Goal: Find specific page/section: Find specific page/section

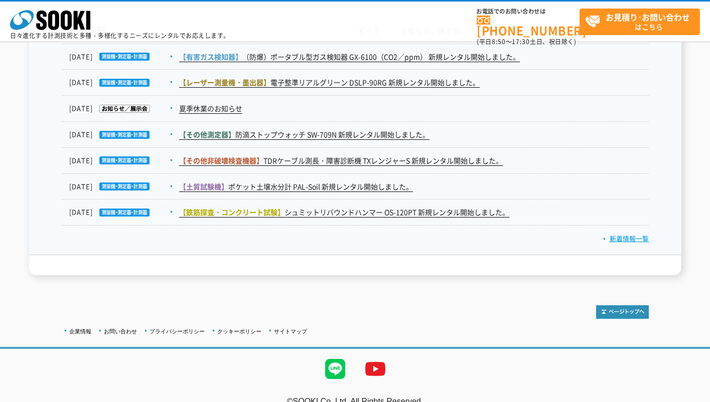
scroll to position [1702, 0]
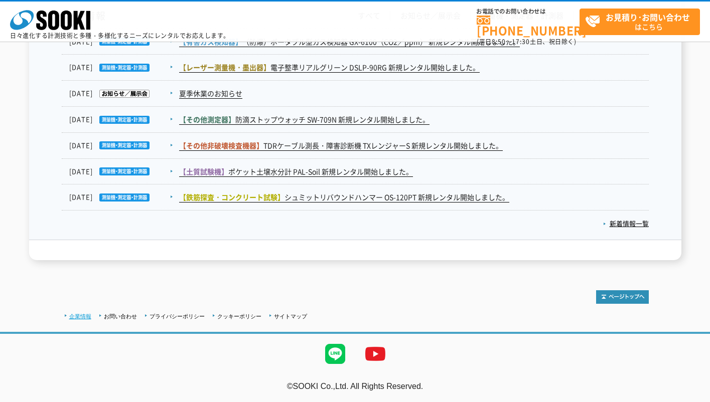
click at [85, 315] on link "企業情報" at bounding box center [80, 317] width 22 height 6
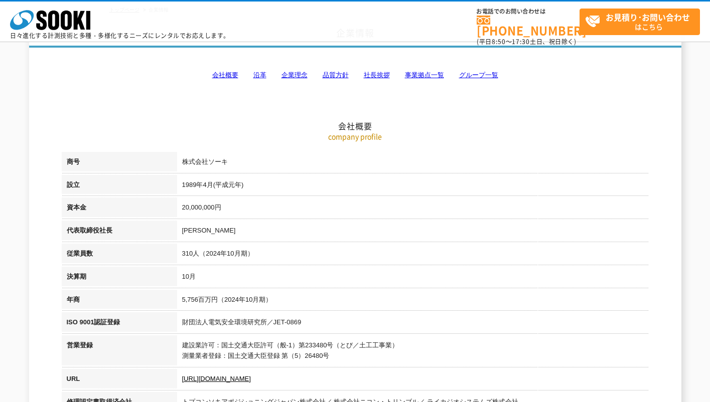
scroll to position [60, 0]
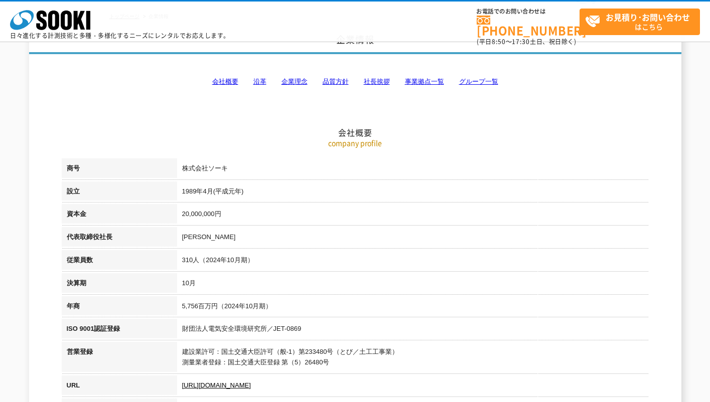
click at [230, 81] on link "会社概要" at bounding box center [225, 82] width 26 height 8
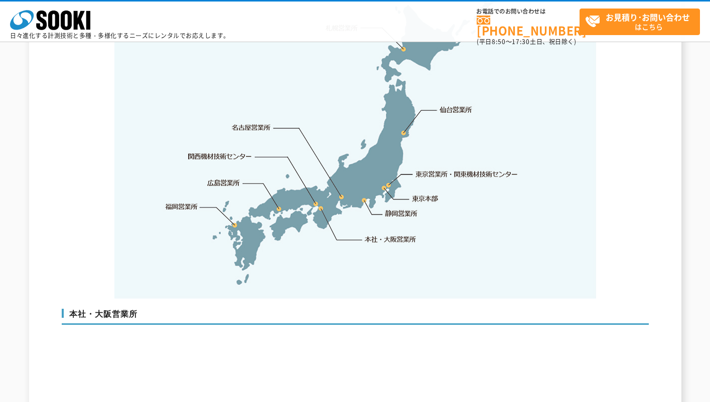
scroll to position [2093, 0]
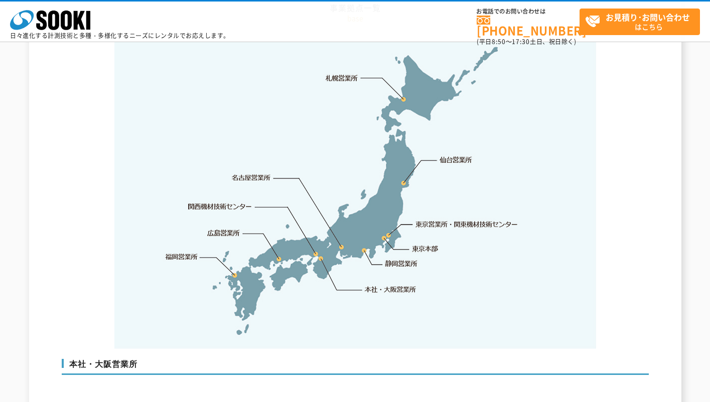
click at [395, 284] on link "本社・大阪営業所" at bounding box center [390, 289] width 53 height 10
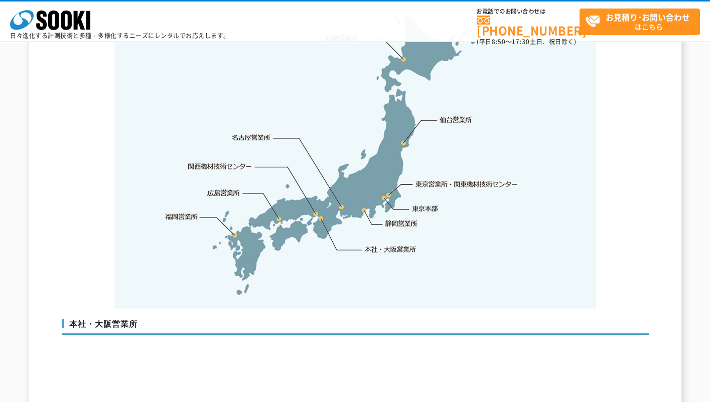
scroll to position [2071, 0]
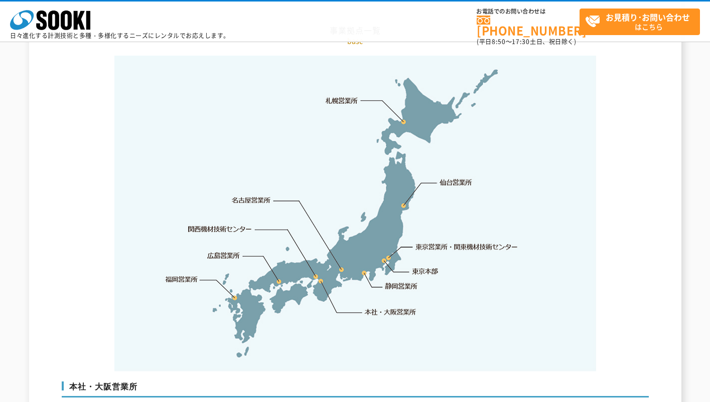
click at [227, 224] on link "関西機材技術センター" at bounding box center [220, 229] width 64 height 10
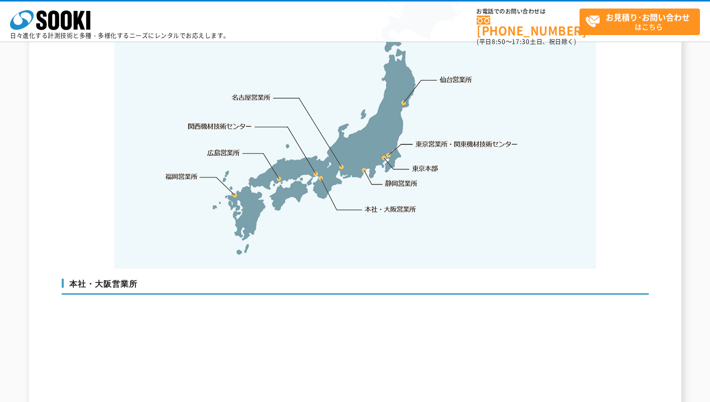
scroll to position [2275, 0]
